Goal: Information Seeking & Learning: Learn about a topic

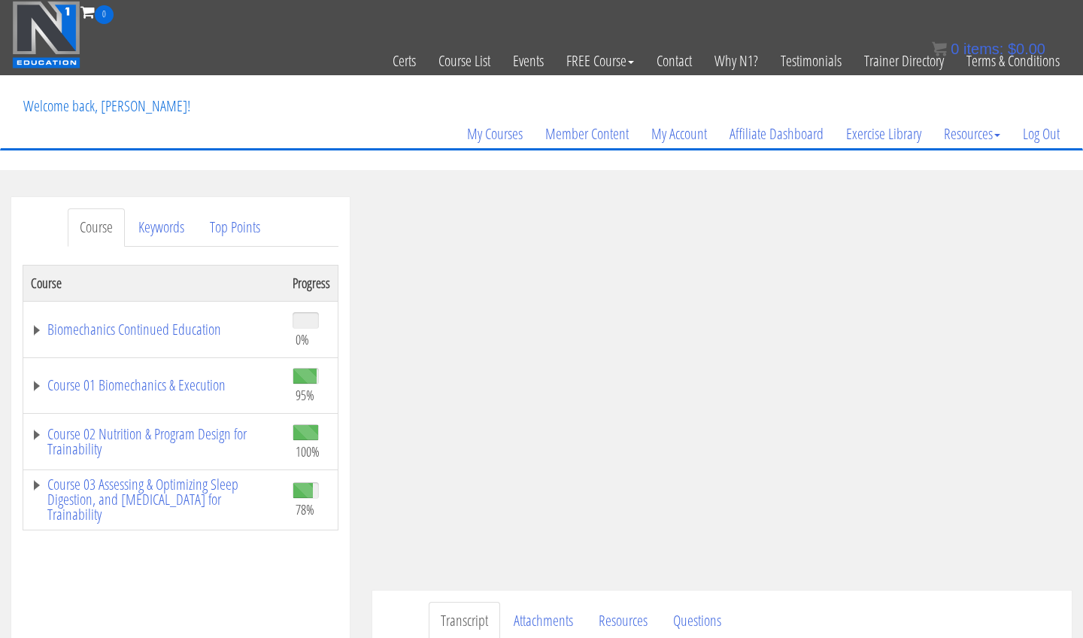
drag, startPoint x: 0, startPoint y: 0, endPoint x: 755, endPoint y: 483, distance: 895.8
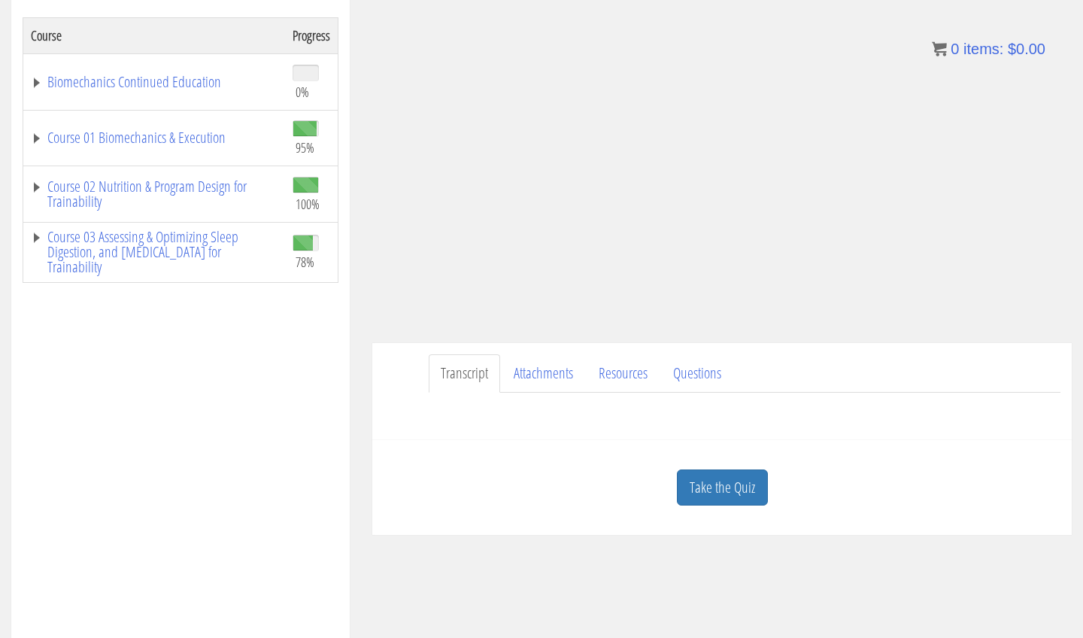
scroll to position [247, 0]
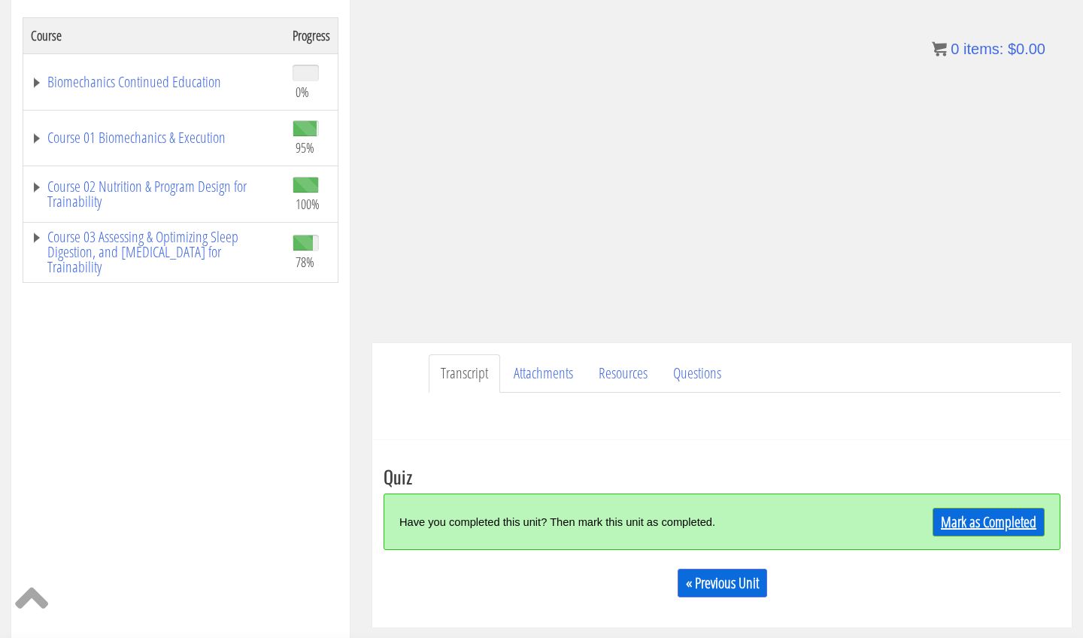
click at [965, 507] on div "Mark as Completed" at bounding box center [960, 522] width 169 height 32
click at [940, 525] on link "Mark as Completed" at bounding box center [989, 522] width 112 height 29
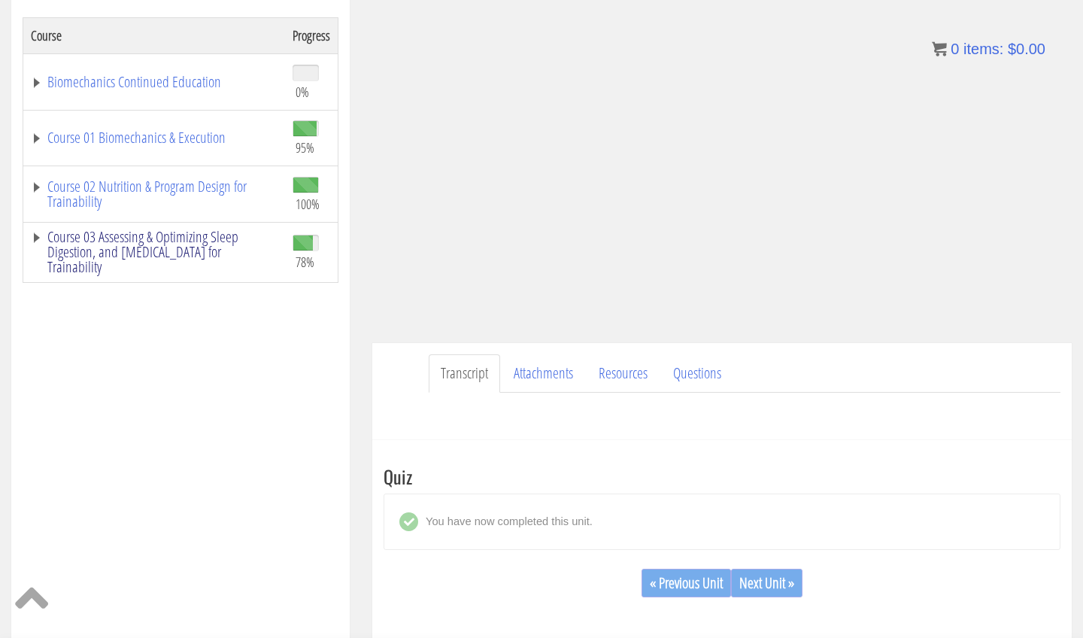
click at [193, 249] on link "Course 03 Assessing & Optimizing Sleep Digestion, and [MEDICAL_DATA] for Traina…" at bounding box center [154, 251] width 247 height 45
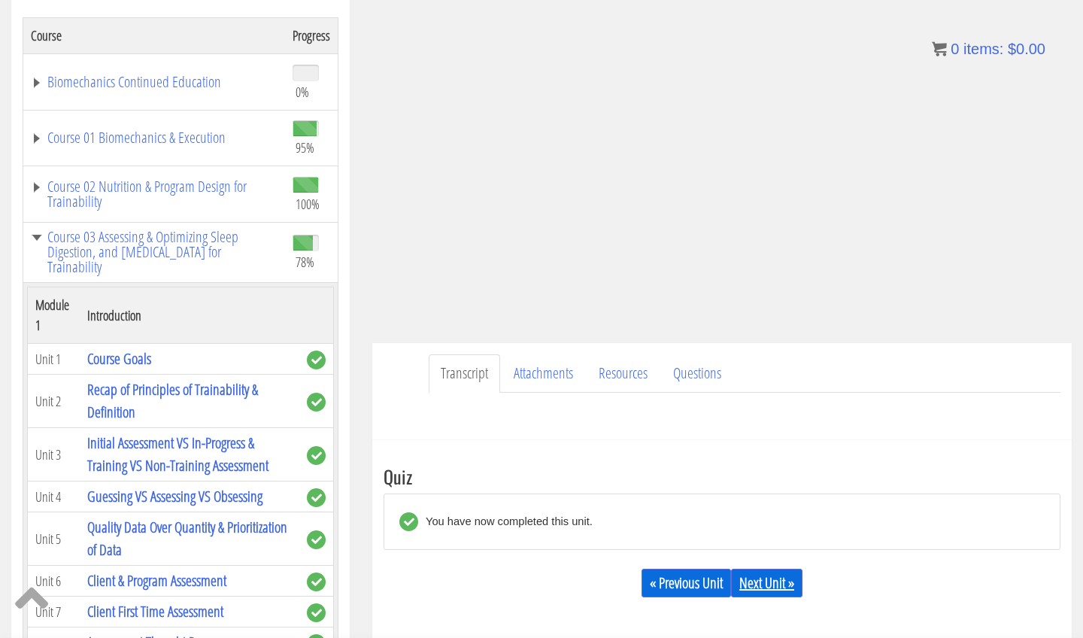
click at [779, 584] on link "Next Unit »" at bounding box center [766, 583] width 71 height 29
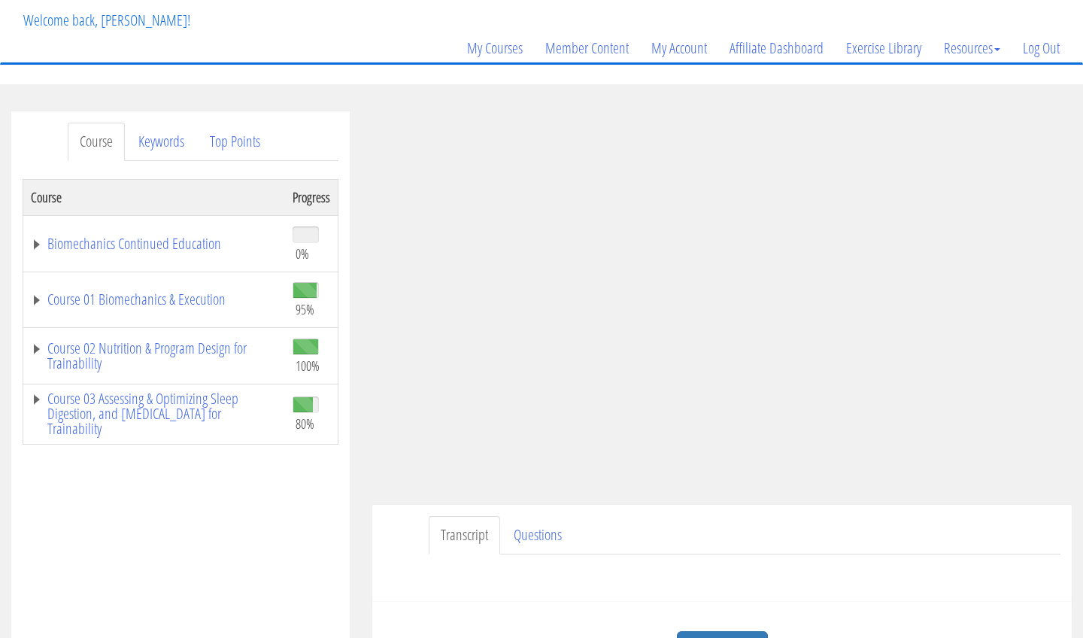
scroll to position [101, 0]
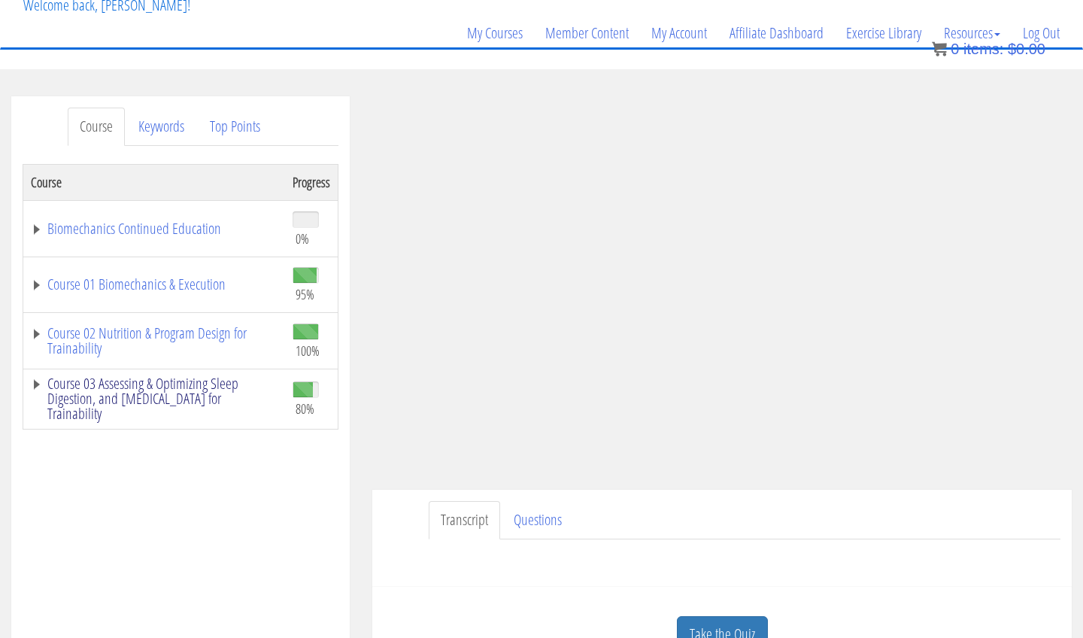
click at [244, 392] on link "Course 03 Assessing & Optimizing Sleep Digestion, and Stress Management for Tra…" at bounding box center [154, 398] width 247 height 45
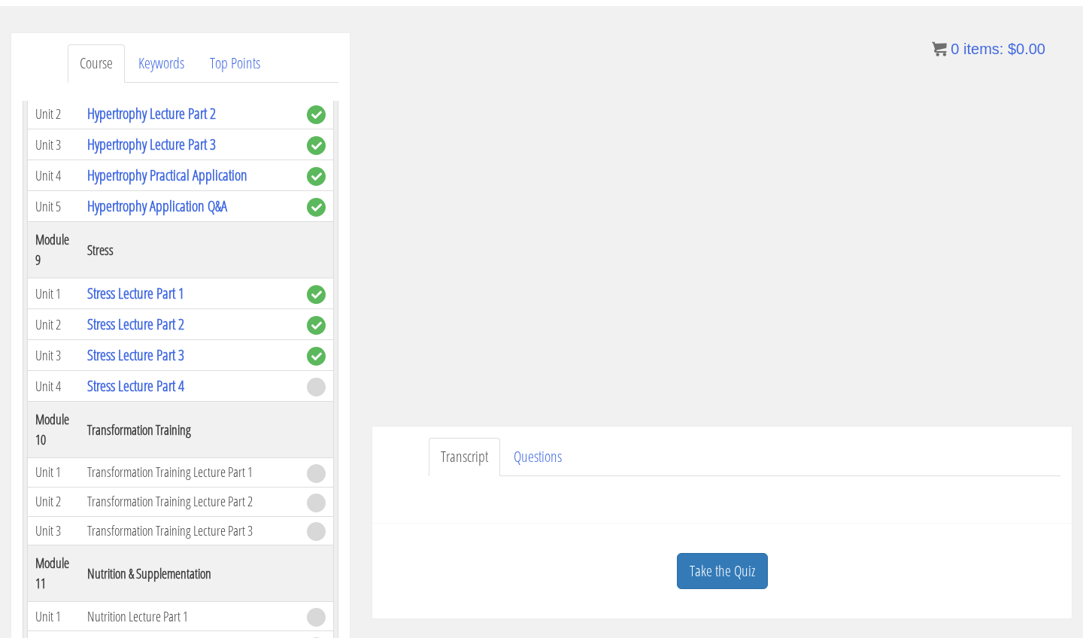
scroll to position [159, 0]
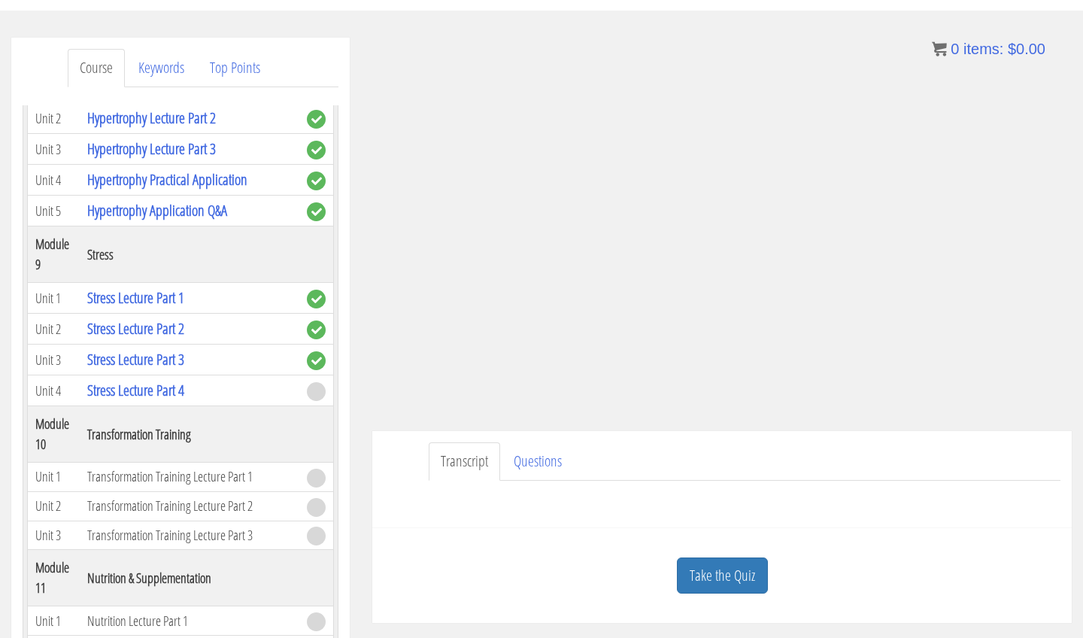
click at [988, 578] on div "Take the Quiz" at bounding box center [722, 575] width 677 height 73
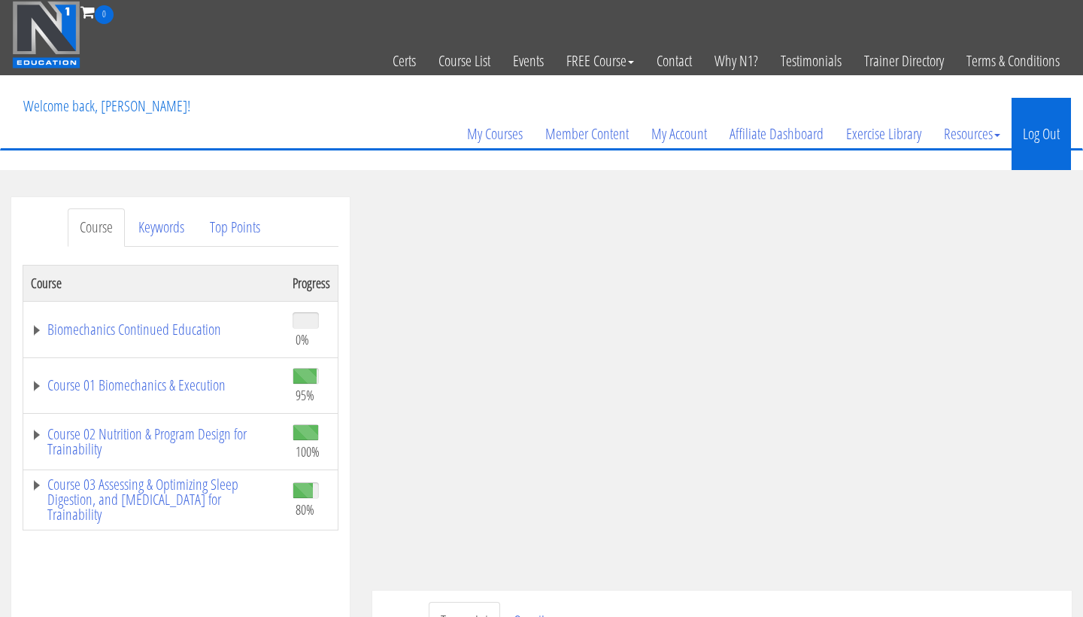
click at [1022, 135] on link "Log Out" at bounding box center [1041, 134] width 59 height 72
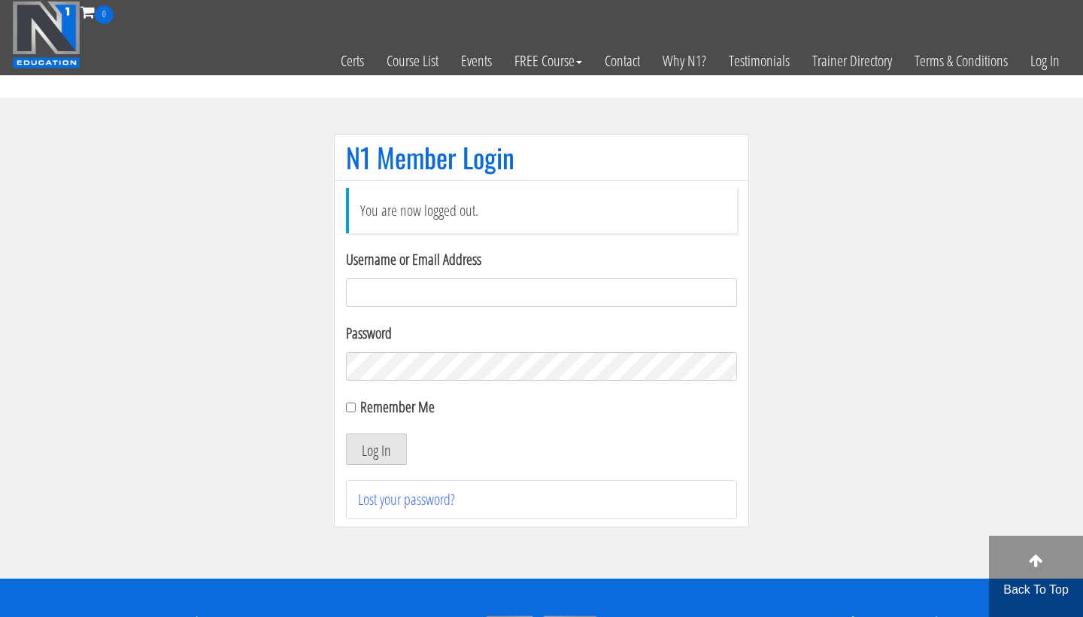
type input "[EMAIL_ADDRESS][DOMAIN_NAME]"
click at [376, 449] on button "Log In" at bounding box center [376, 449] width 61 height 32
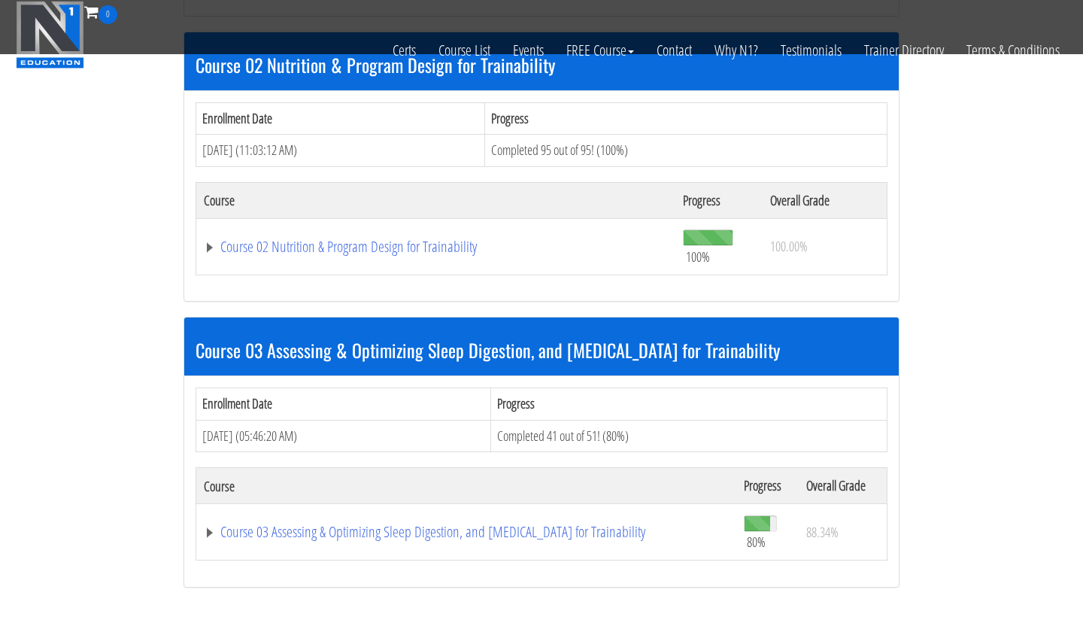
scroll to position [848, 0]
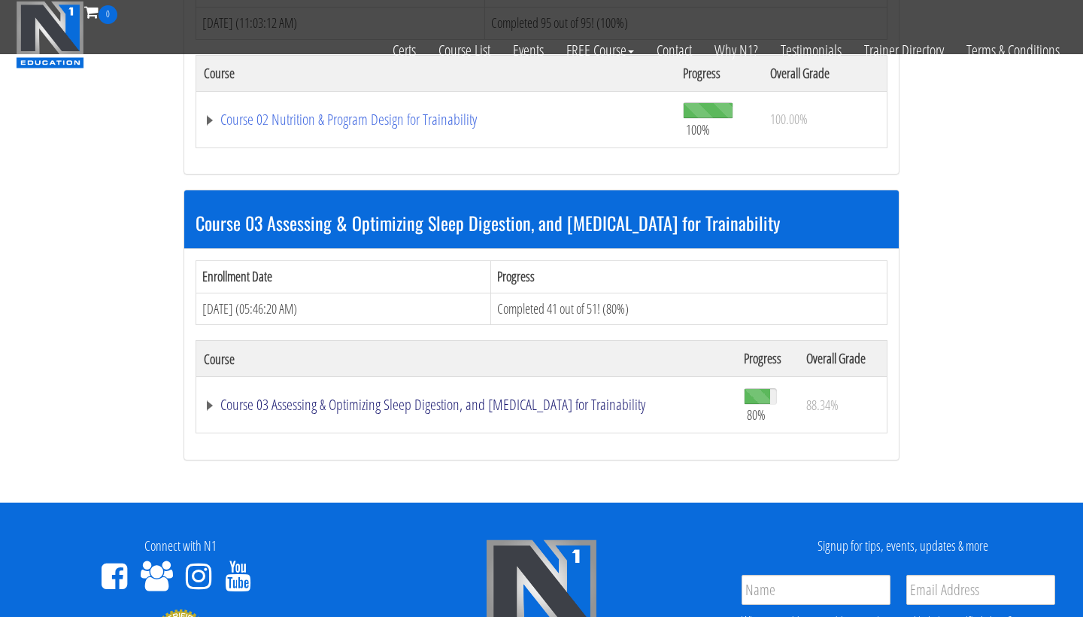
click at [430, 407] on link "Course 03 Assessing & Optimizing Sleep Digestion, and [MEDICAL_DATA] for Traina…" at bounding box center [466, 404] width 525 height 15
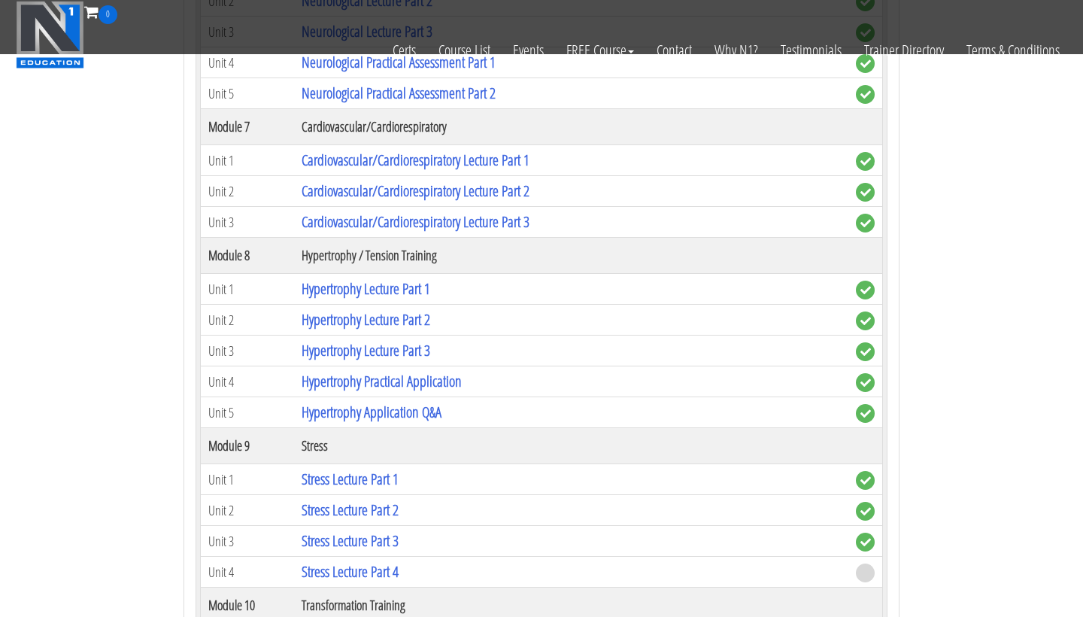
scroll to position [2470, 0]
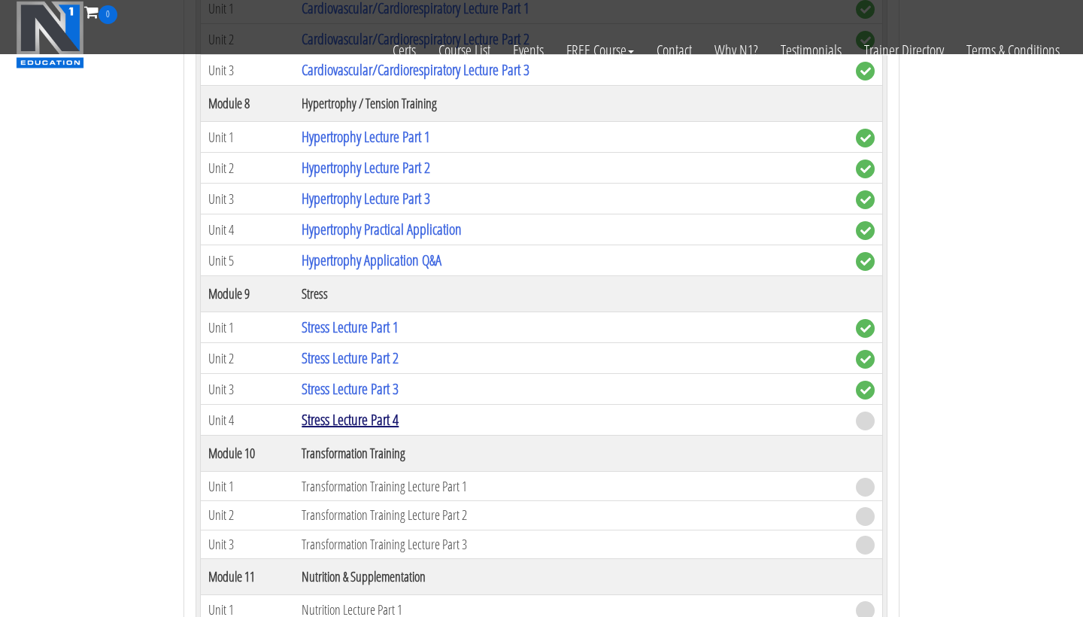
click at [392, 414] on link "Stress Lecture Part 4" at bounding box center [350, 419] width 97 height 20
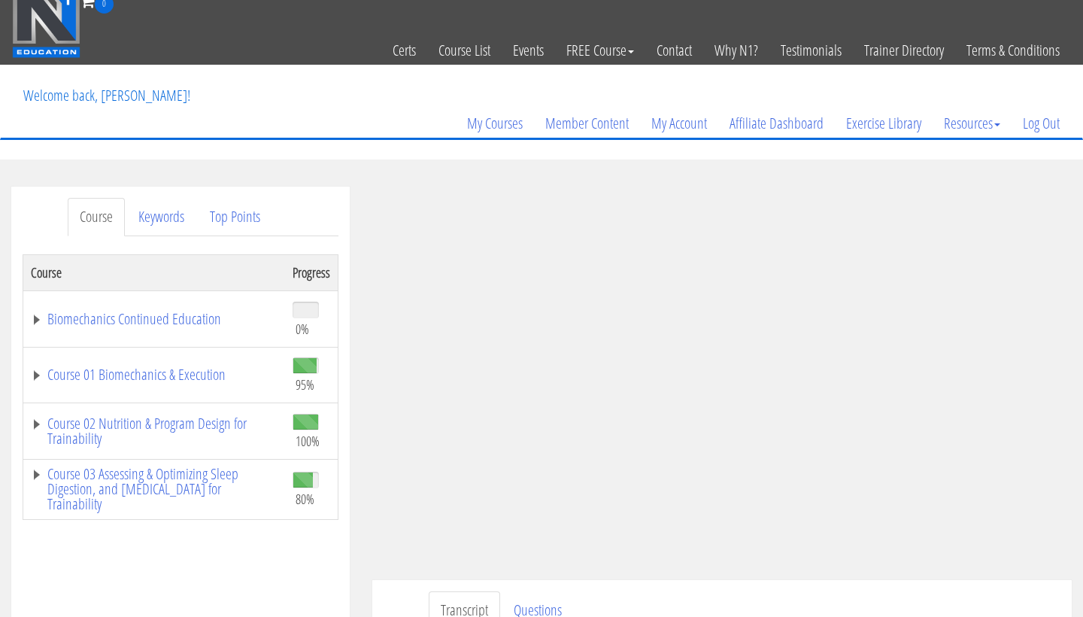
scroll to position [89, 0]
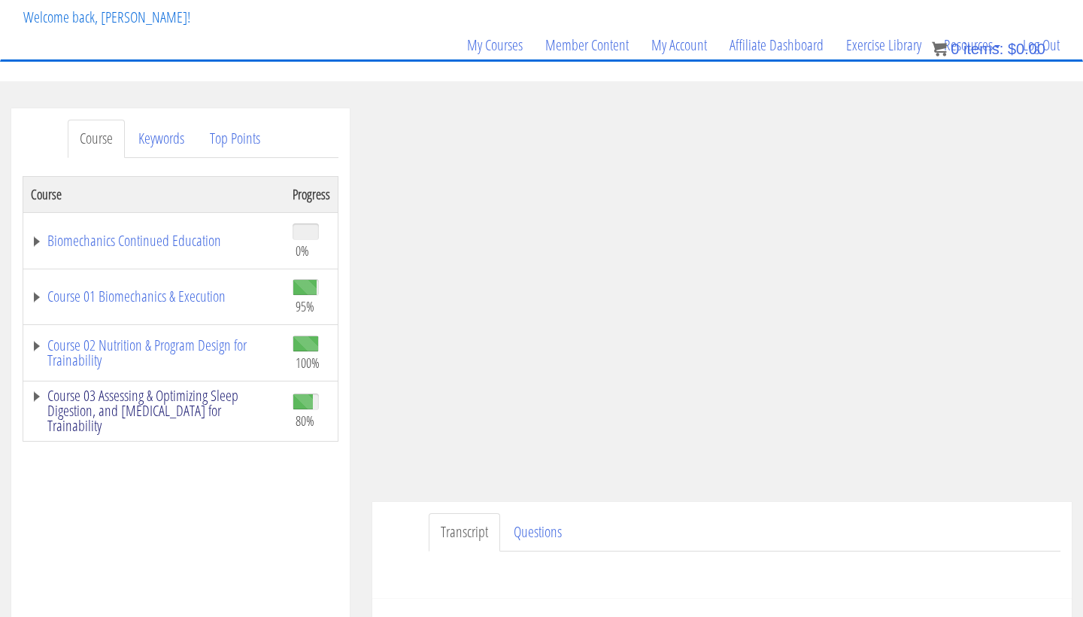
click at [184, 396] on link "Course 03 Assessing & Optimizing Sleep Digestion, and [MEDICAL_DATA] for Traina…" at bounding box center [154, 410] width 247 height 45
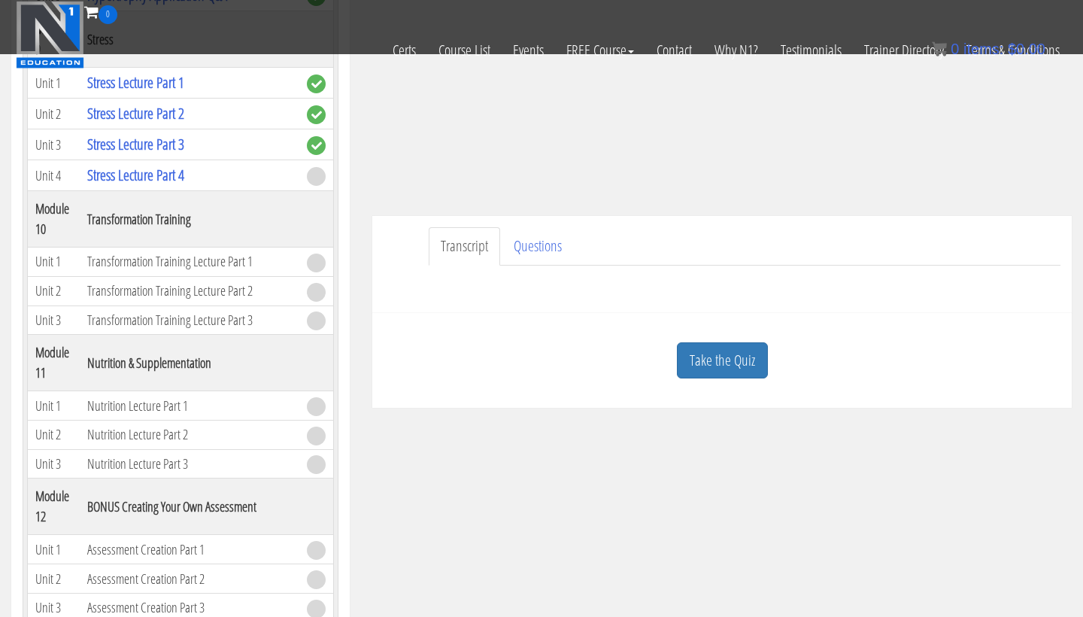
scroll to position [279, 0]
click at [712, 369] on link "Take the Quiz" at bounding box center [722, 361] width 91 height 37
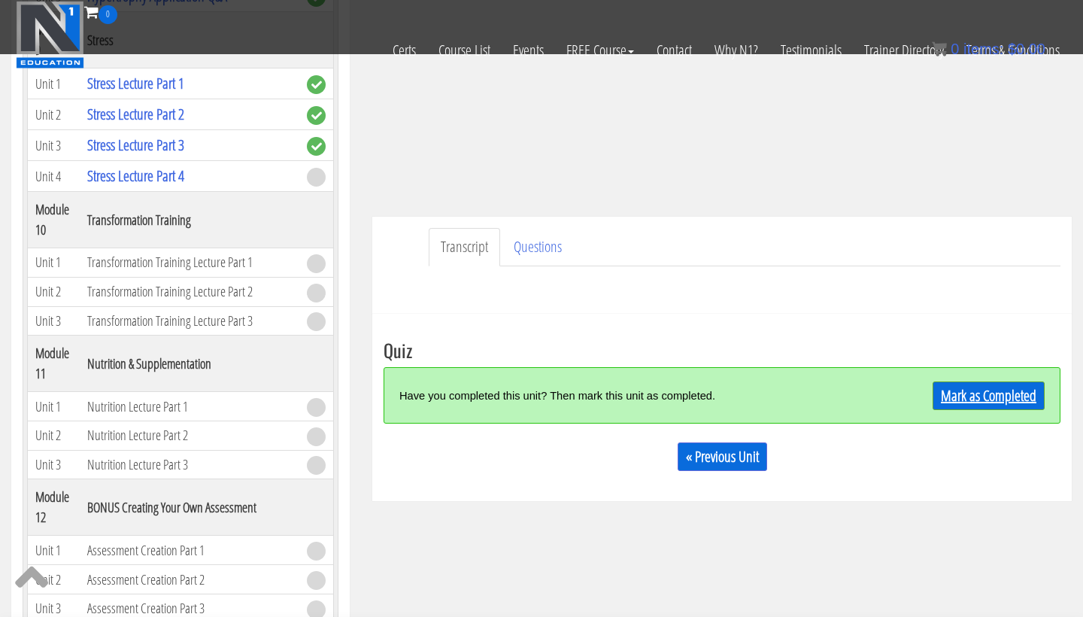
click at [933, 402] on link "Mark as Completed" at bounding box center [989, 395] width 112 height 29
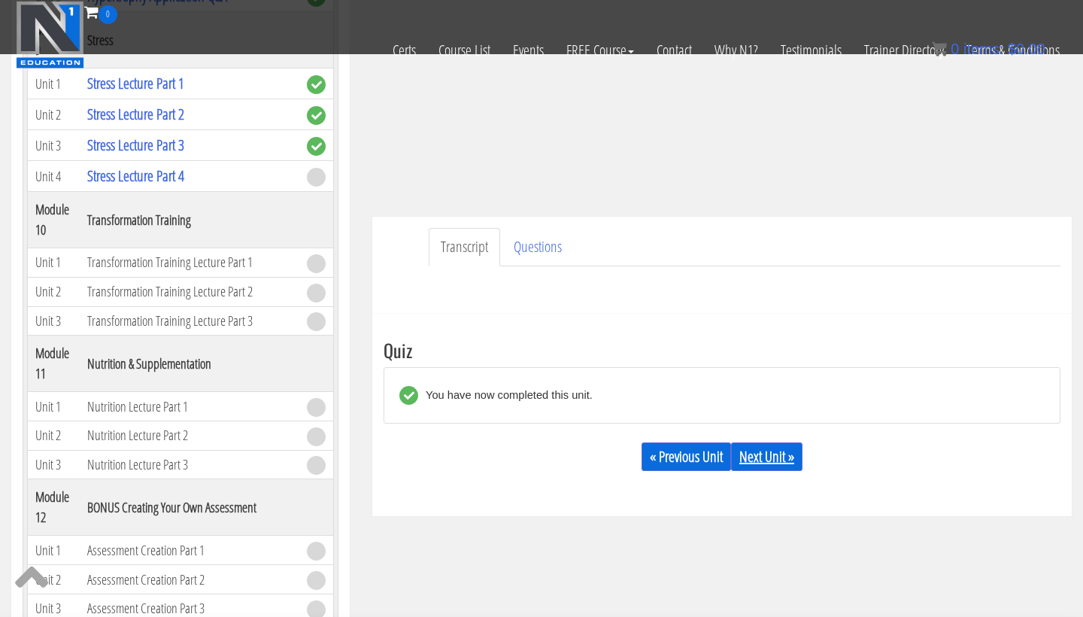
click at [744, 451] on link "Next Unit »" at bounding box center [766, 456] width 71 height 29
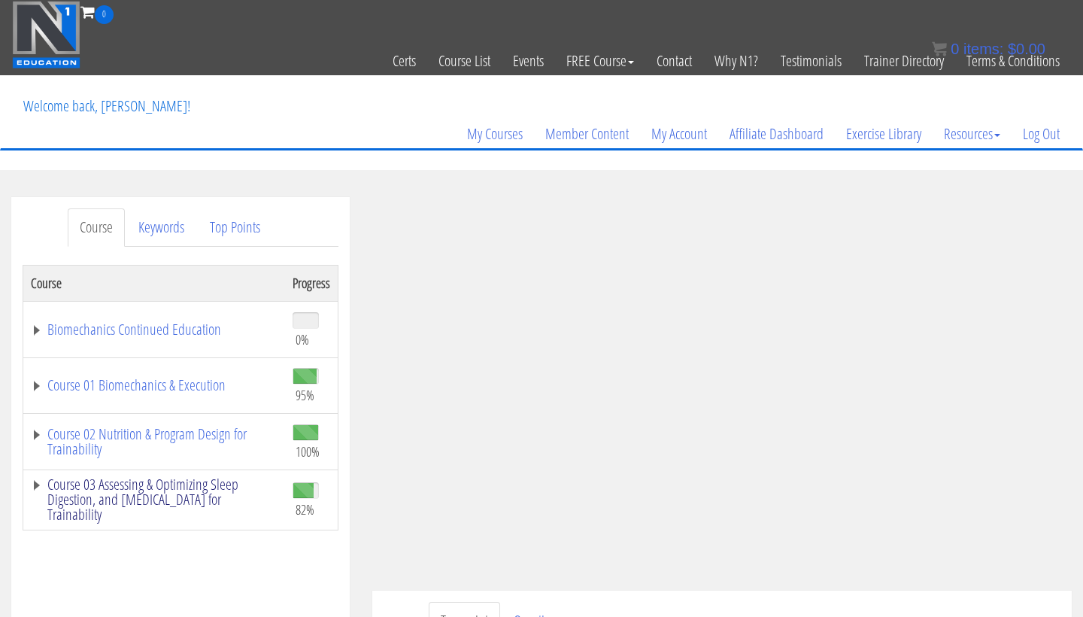
click at [200, 493] on link "Course 03 Assessing & Optimizing Sleep Digestion, and [MEDICAL_DATA] for Traina…" at bounding box center [154, 499] width 247 height 45
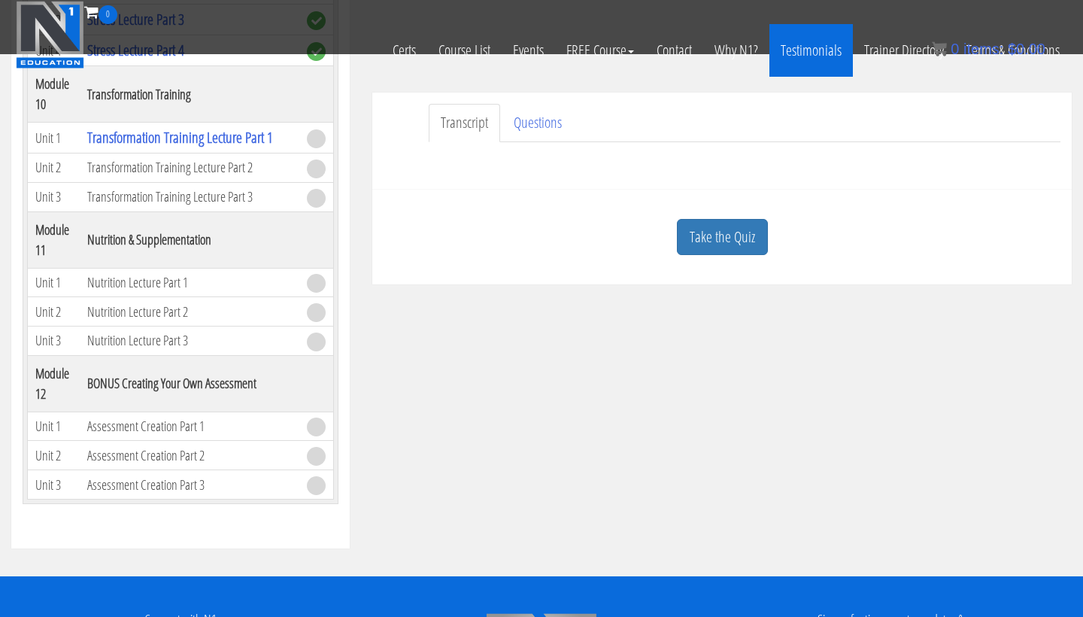
scroll to position [641, 0]
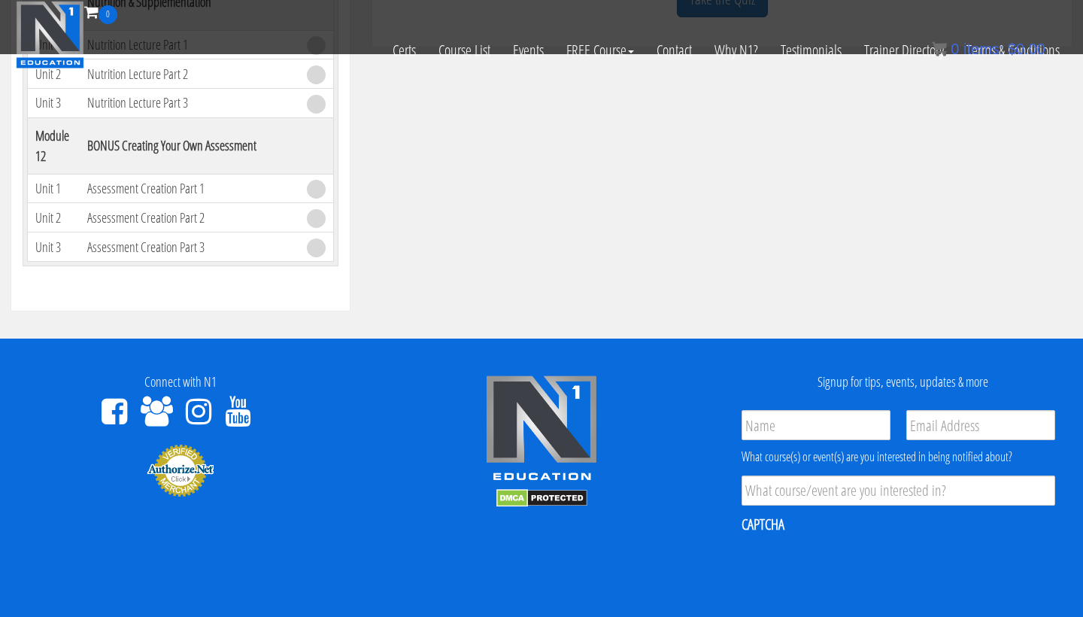
click at [816, 6] on div "0 Certs Course List Events FREE Course Course Preview – Biomechanics Course Pre…" at bounding box center [541, 27] width 1059 height 53
